Goal: Task Accomplishment & Management: Manage account settings

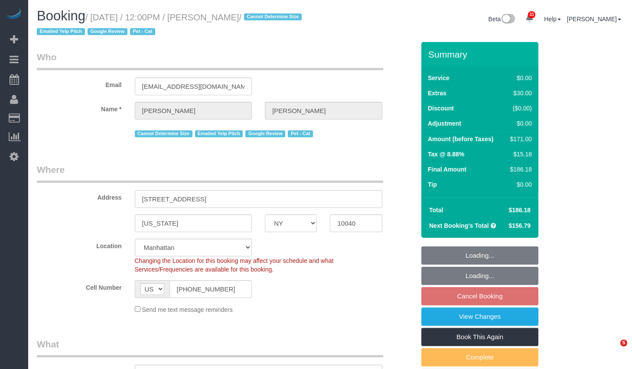
select select "NY"
select select "object:832"
select select "string:stripe-pm_1QuRgR4VGloSiKo7ytunWo7w"
select select "object:1094"
select select "spot5"
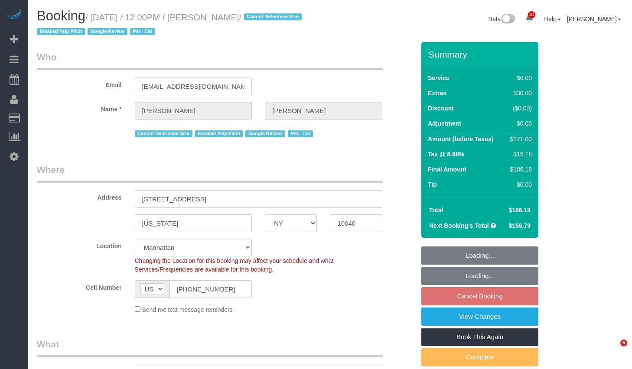
select select "1"
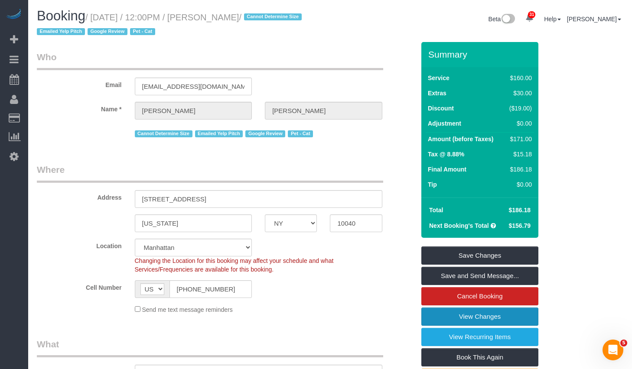
click at [452, 313] on link "View Changes" at bounding box center [479, 317] width 117 height 18
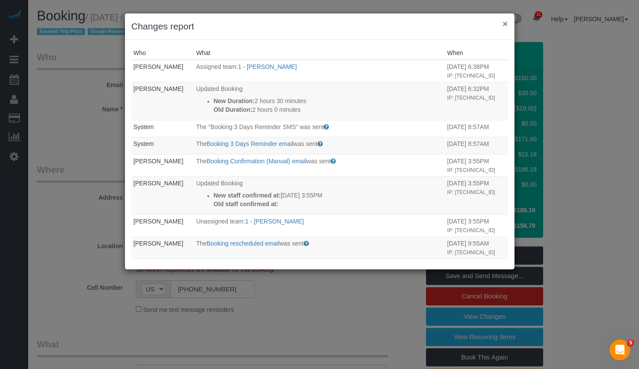
click at [506, 23] on button "×" at bounding box center [504, 23] width 5 height 9
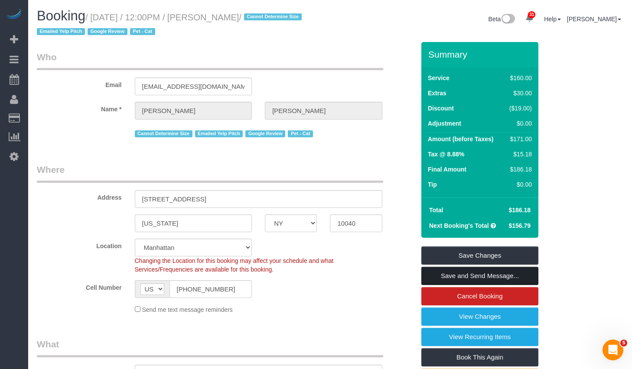
click at [454, 274] on link "Save and Send Message..." at bounding box center [479, 276] width 117 height 18
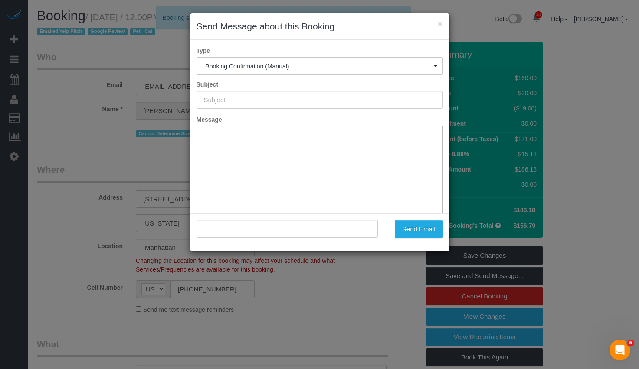
type input "Cleaning Confirmed for [DATE] 12:00pm"
type input ""[PERSON_NAME]" <[EMAIL_ADDRESS][DOMAIN_NAME]>"
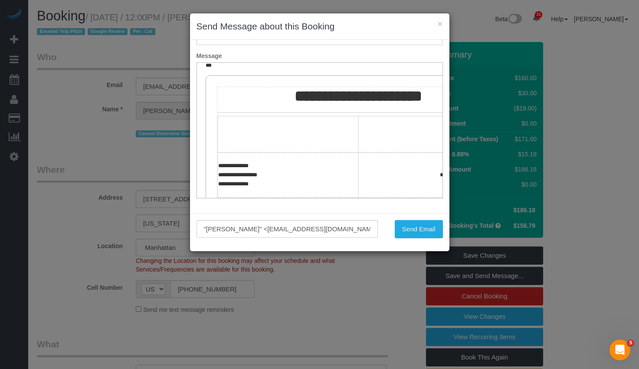
scroll to position [184, 0]
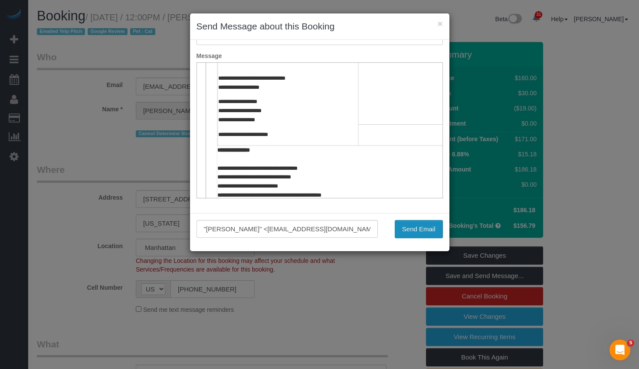
click at [413, 232] on button "Send Email" at bounding box center [418, 229] width 48 height 18
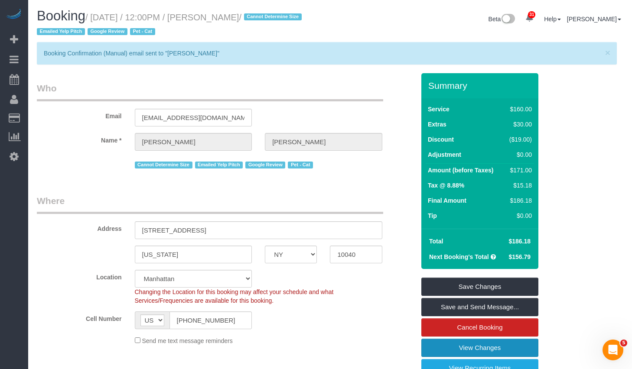
click at [455, 345] on link "View Changes" at bounding box center [479, 348] width 117 height 18
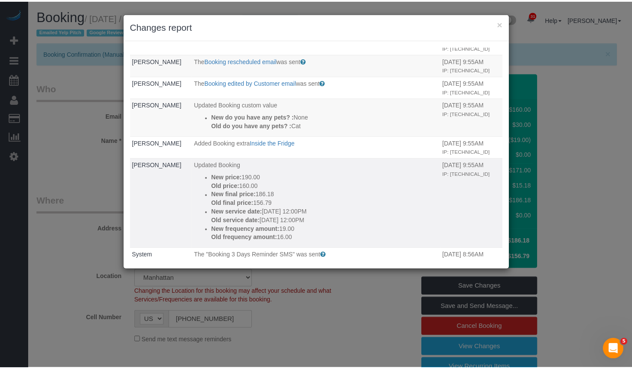
scroll to position [345, 0]
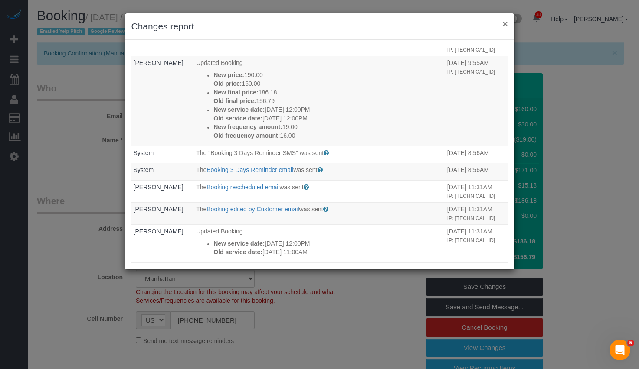
click at [505, 22] on button "×" at bounding box center [504, 23] width 5 height 9
